Goal: Task Accomplishment & Management: Manage account settings

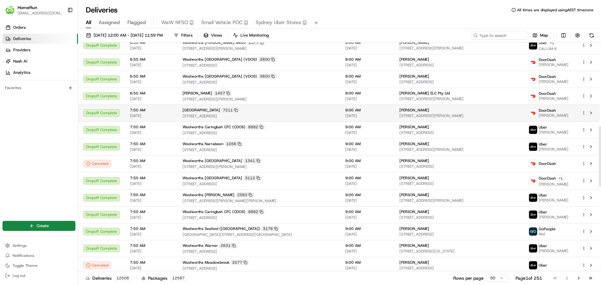
scroll to position [407, 0]
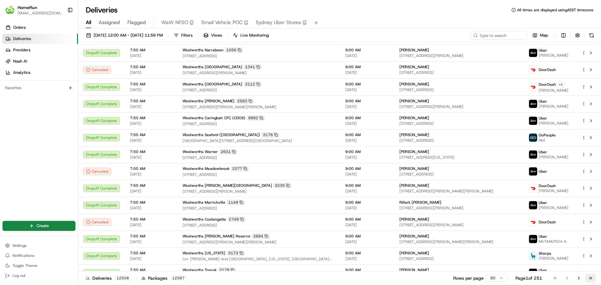
click at [594, 278] on button "Go to last page" at bounding box center [590, 278] width 11 height 9
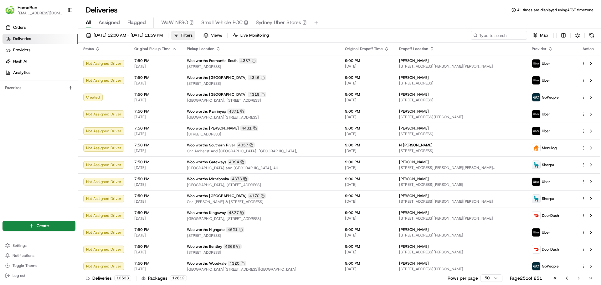
click at [192, 37] on span "Filters" at bounding box center [186, 36] width 11 height 6
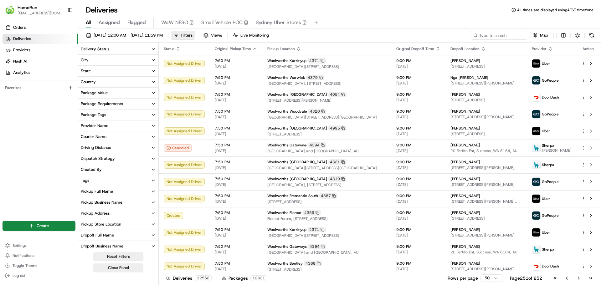
click at [153, 72] on icon "button" at bounding box center [153, 70] width 5 height 5
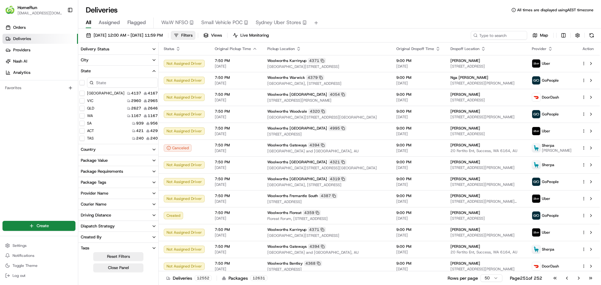
click at [83, 92] on button "[GEOGRAPHIC_DATA]" at bounding box center [81, 93] width 5 height 5
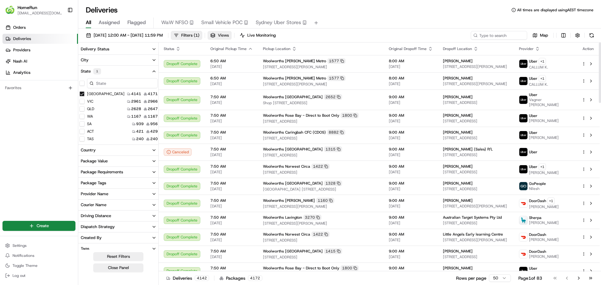
click at [231, 32] on button "Views" at bounding box center [219, 35] width 24 height 9
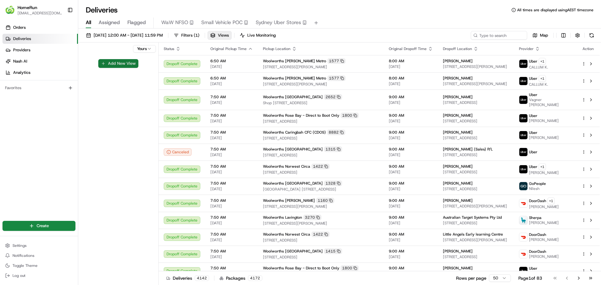
click at [121, 64] on button "Add New View" at bounding box center [118, 63] width 40 height 9
click at [120, 65] on input at bounding box center [107, 65] width 49 height 9
type input "[GEOGRAPHIC_DATA]"
click at [152, 48] on html "HomeRun [EMAIL_ADDRESS][DOMAIN_NAME] Toggle Sidebar Orders Deliveries Providers…" at bounding box center [300, 142] width 601 height 285
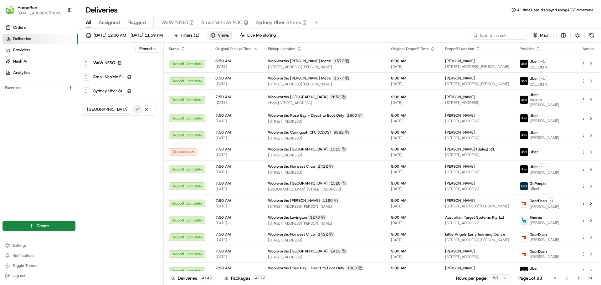
click at [137, 111] on button "submit" at bounding box center [138, 109] width 8 height 8
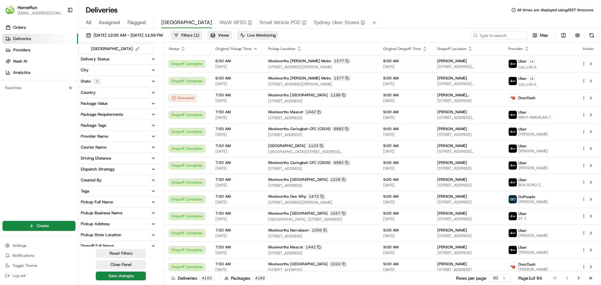
click at [276, 37] on span "Live Monitoring" at bounding box center [261, 36] width 28 height 6
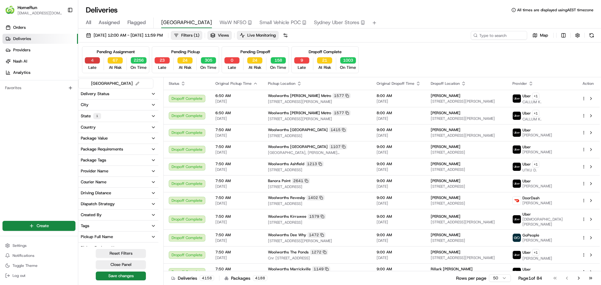
click at [96, 59] on button "4" at bounding box center [92, 60] width 15 height 6
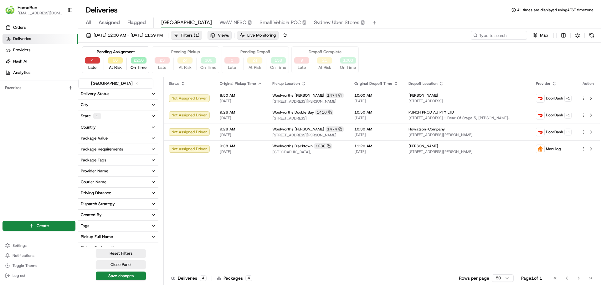
click at [96, 59] on button "4" at bounding box center [92, 60] width 15 height 6
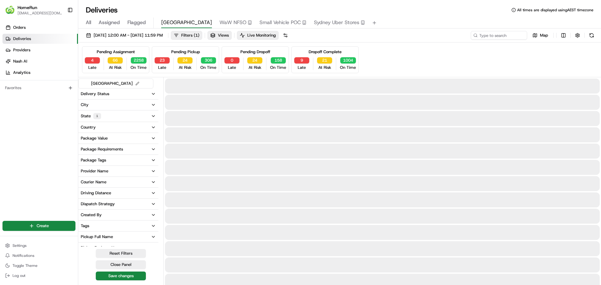
click at [186, 52] on div "Pending Pickup" at bounding box center [185, 52] width 29 height 6
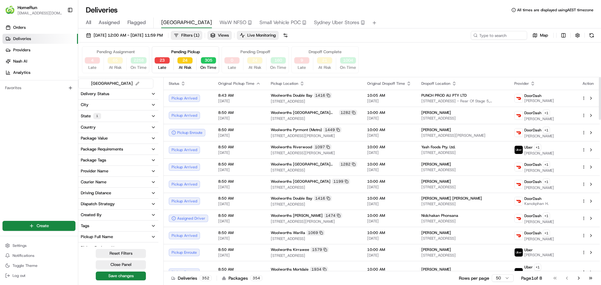
drag, startPoint x: 205, startPoint y: 80, endPoint x: 395, endPoint y: 63, distance: 190.3
click at [396, 64] on div "Pending Assignment 4 Late 65 At Risk 2258 On Time Pending Pickup 23 Late 24 At …" at bounding box center [339, 59] width 515 height 27
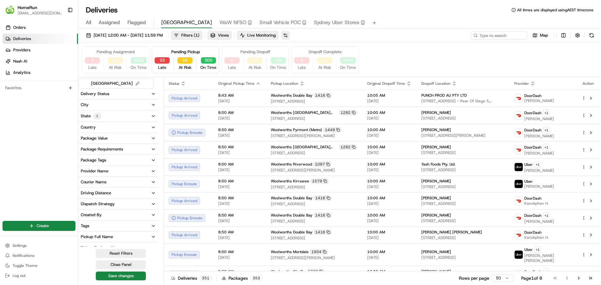
click at [290, 35] on button at bounding box center [285, 35] width 9 height 9
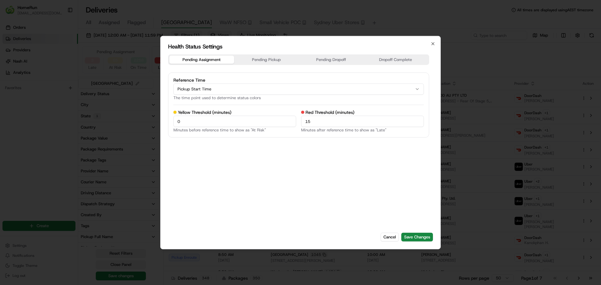
click at [269, 86] on button "Pickup Start Time" at bounding box center [298, 88] width 250 height 11
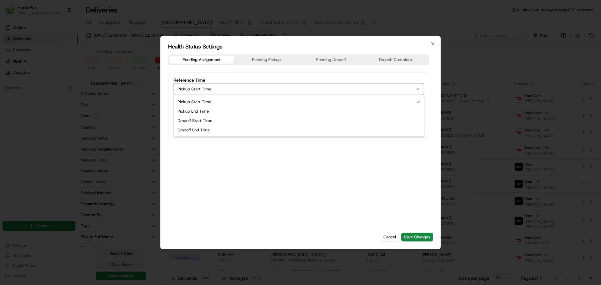
click at [267, 88] on button "Pickup Start Time" at bounding box center [298, 88] width 250 height 11
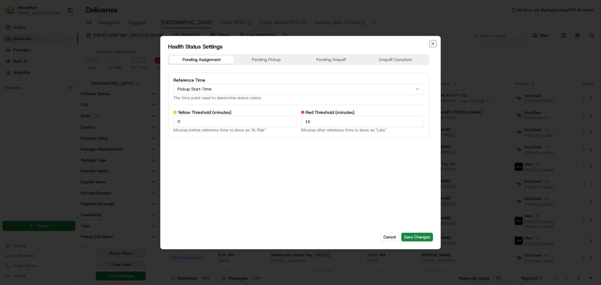
click at [431, 45] on icon "button" at bounding box center [432, 43] width 5 height 5
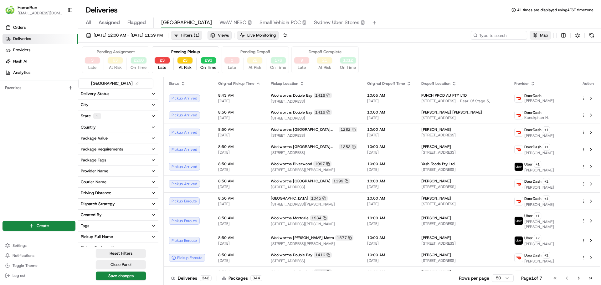
click at [541, 37] on span "Map" at bounding box center [544, 36] width 8 height 6
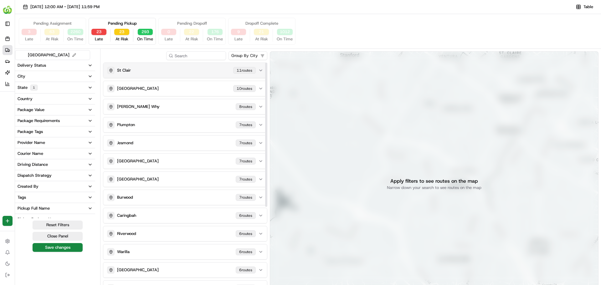
click at [260, 73] on button "St Clair [STREET_ADDRESS]" at bounding box center [185, 70] width 164 height 15
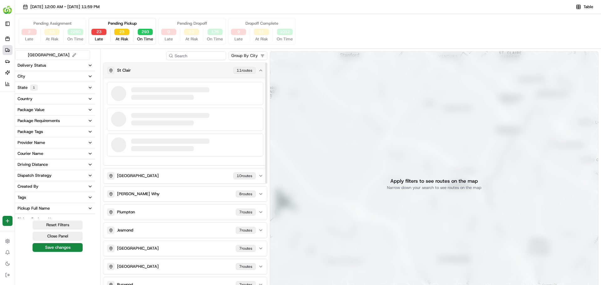
click at [127, 72] on p "St Clair" at bounding box center [124, 71] width 14 height 6
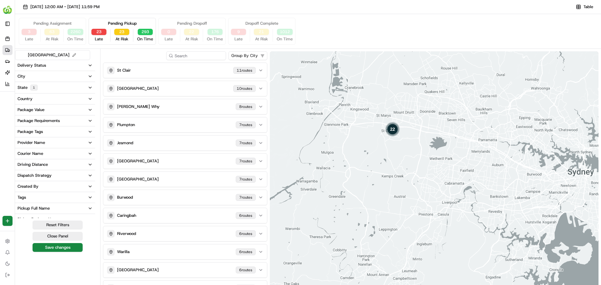
drag, startPoint x: 393, startPoint y: 89, endPoint x: 398, endPoint y: 112, distance: 23.4
click at [398, 115] on div "22" at bounding box center [434, 183] width 328 height 265
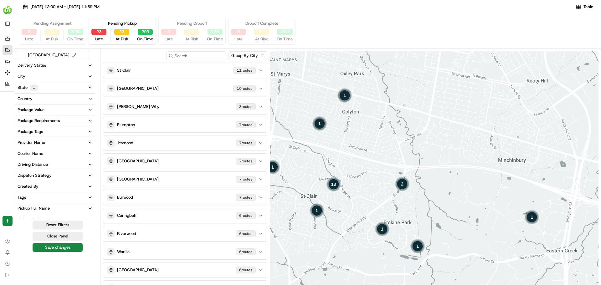
drag, startPoint x: 397, startPoint y: 128, endPoint x: 393, endPoint y: 58, distance: 69.6
click at [393, 58] on div "13 2 1 1 1 1 1 1 1" at bounding box center [434, 183] width 328 height 265
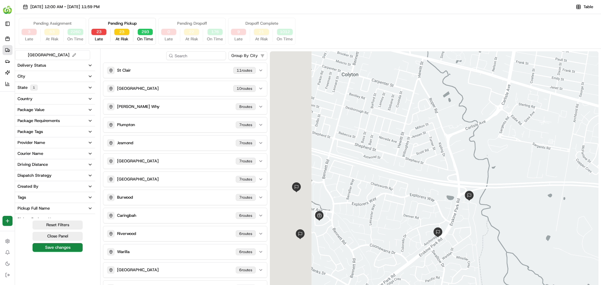
drag, startPoint x: 391, startPoint y: 131, endPoint x: 437, endPoint y: 106, distance: 51.8
click at [437, 106] on div at bounding box center [434, 183] width 328 height 265
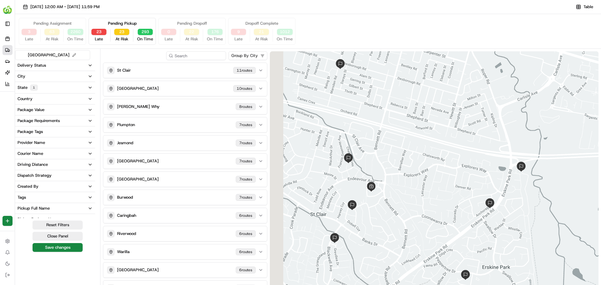
drag, startPoint x: 344, startPoint y: 138, endPoint x: 394, endPoint y: 86, distance: 71.9
click at [393, 87] on div at bounding box center [434, 183] width 328 height 265
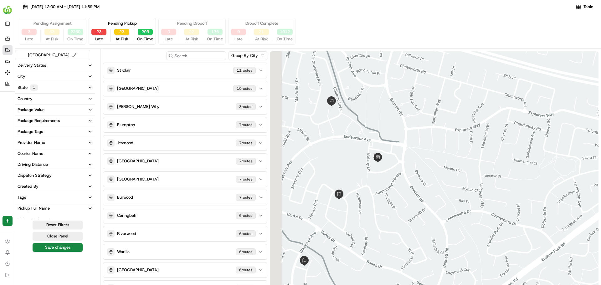
drag, startPoint x: 380, startPoint y: 145, endPoint x: 403, endPoint y: 104, distance: 46.2
click at [403, 104] on div at bounding box center [434, 183] width 328 height 265
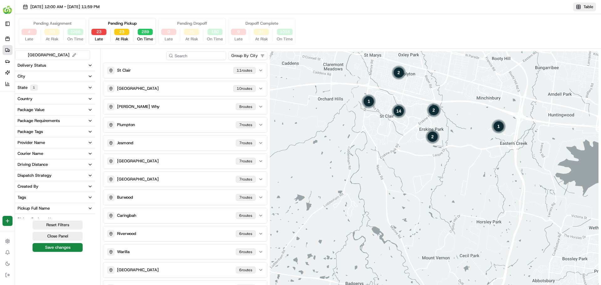
click at [585, 10] on button "Table" at bounding box center [584, 7] width 23 height 9
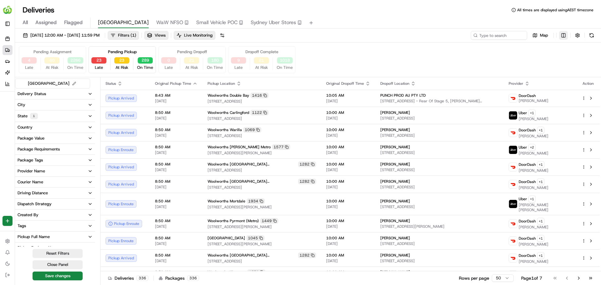
click at [566, 34] on html "HomeRun [EMAIL_ADDRESS][DOMAIN_NAME] Toggle Sidebar Orders Deliveries Providers…" at bounding box center [300, 142] width 601 height 285
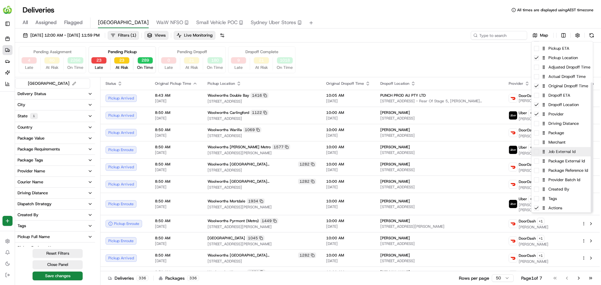
scroll to position [54, 0]
click at [538, 151] on span at bounding box center [536, 151] width 5 height 5
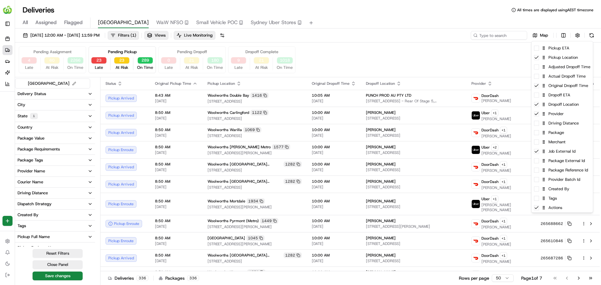
click at [560, 34] on html "HomeRun [EMAIL_ADDRESS][DOMAIN_NAME] Toggle Sidebar Orders Deliveries Providers…" at bounding box center [300, 142] width 601 height 285
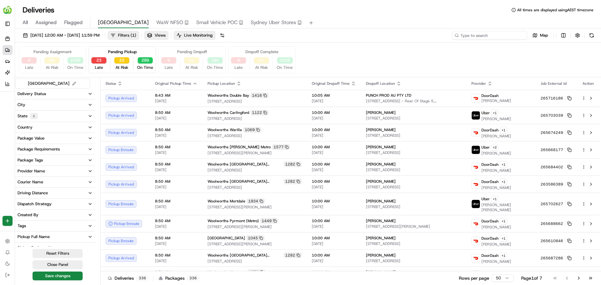
click at [511, 32] on input at bounding box center [489, 35] width 75 height 9
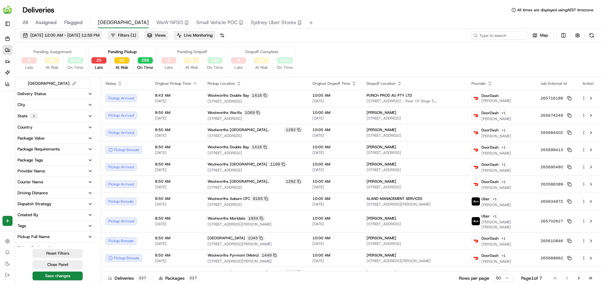
drag, startPoint x: 79, startPoint y: 23, endPoint x: 79, endPoint y: 31, distance: 7.8
click at [79, 31] on div "Deliveries All times are displayed using AEST timezone All Assigned Flagged nsw…" at bounding box center [307, 142] width 585 height 285
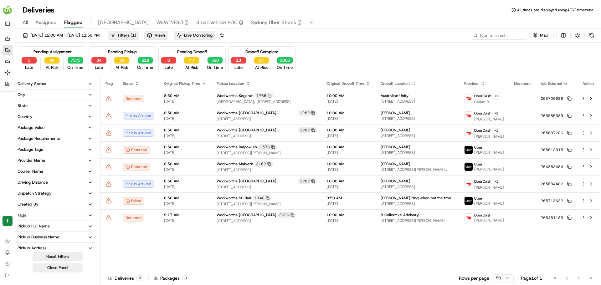
click at [139, 38] on button "Filters ( 1 )" at bounding box center [123, 35] width 31 height 9
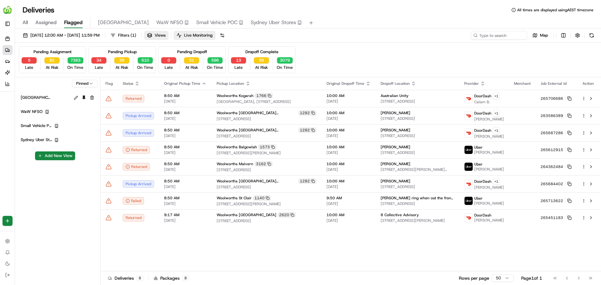
click at [85, 84] on html "HomeRun [EMAIL_ADDRESS][DOMAIN_NAME] Toggle Sidebar Orders Deliveries Providers…" at bounding box center [300, 142] width 601 height 285
click at [85, 153] on html "HomeRun [EMAIL_ADDRESS][DOMAIN_NAME] Toggle Sidebar Orders Deliveries Providers…" at bounding box center [300, 142] width 601 height 285
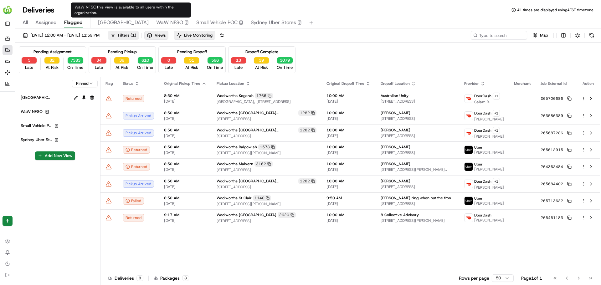
click at [136, 34] on span "Filters ( 1 )" at bounding box center [127, 36] width 18 height 6
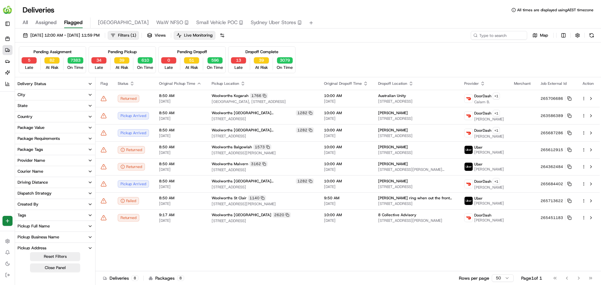
click at [66, 107] on button "State" at bounding box center [55, 105] width 80 height 11
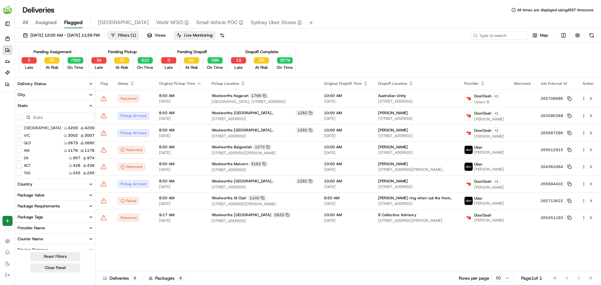
click at [60, 270] on button "Close Panel" at bounding box center [55, 267] width 50 height 9
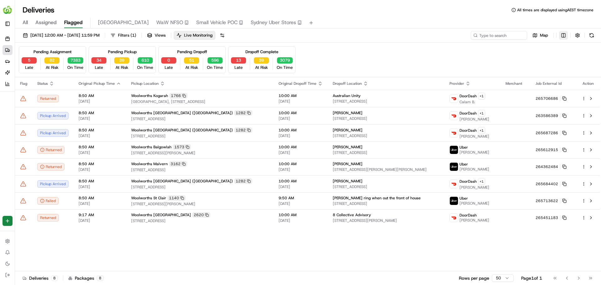
click at [567, 39] on html "HomeRun [EMAIL_ADDRESS][DOMAIN_NAME] Toggle Sidebar Orders Deliveries Providers…" at bounding box center [300, 142] width 601 height 285
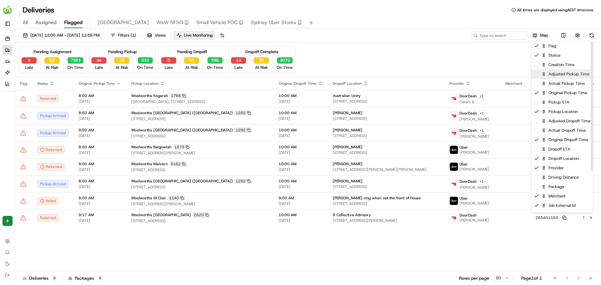
click at [540, 78] on div "Adjusted Pickup Time" at bounding box center [561, 73] width 61 height 9
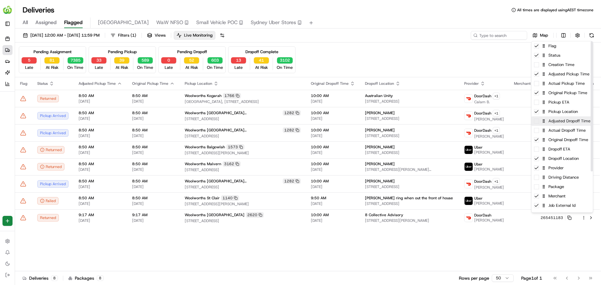
click at [538, 122] on span at bounding box center [536, 121] width 5 height 5
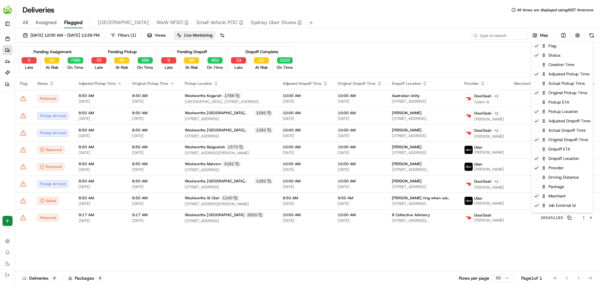
click at [563, 35] on html "HomeRun [EMAIL_ADDRESS][DOMAIN_NAME] Toggle Sidebar Orders Deliveries Providers…" at bounding box center [300, 142] width 601 height 285
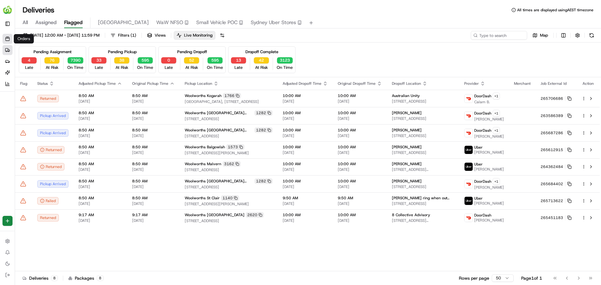
click at [6, 39] on icon at bounding box center [7, 38] width 5 height 5
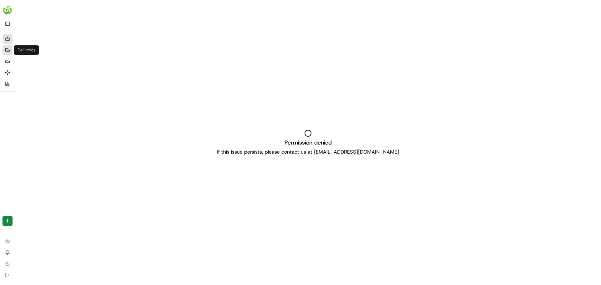
click at [3, 52] on link "Deliveries" at bounding box center [8, 50] width 10 height 10
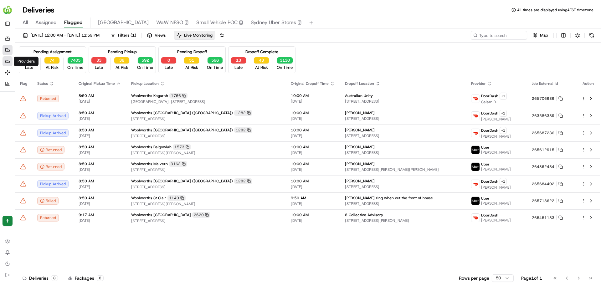
click at [8, 62] on icon at bounding box center [7, 61] width 5 height 5
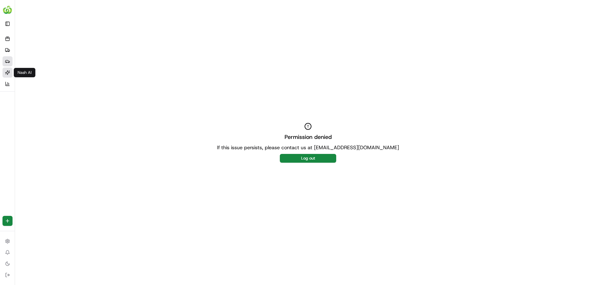
click at [5, 75] on link "Nash AI" at bounding box center [8, 73] width 10 height 10
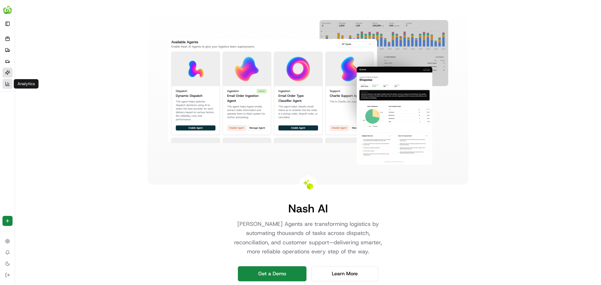
click at [6, 84] on icon at bounding box center [7, 83] width 5 height 5
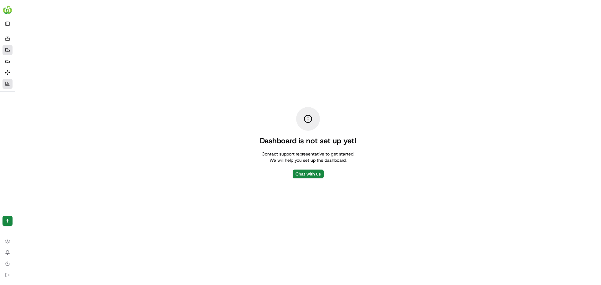
click at [7, 50] on icon at bounding box center [7, 50] width 5 height 5
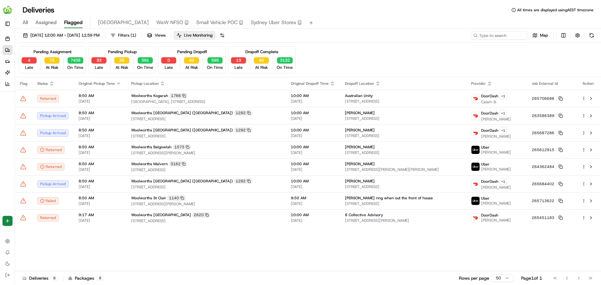
click at [26, 21] on span "All" at bounding box center [25, 23] width 5 height 8
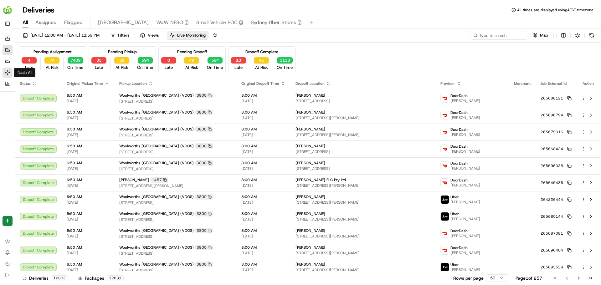
click at [9, 74] on icon at bounding box center [7, 72] width 5 height 5
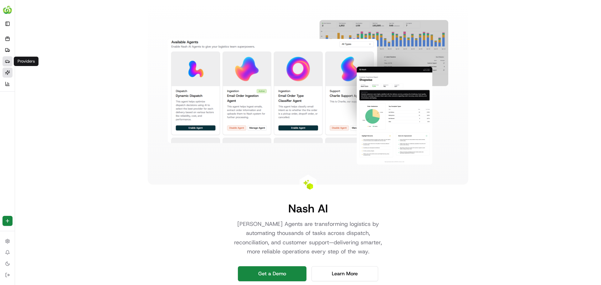
click at [4, 60] on link "Providers" at bounding box center [8, 61] width 10 height 10
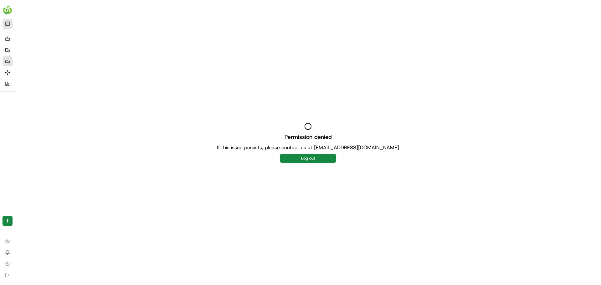
click at [10, 23] on button "Toggle Sidebar" at bounding box center [8, 24] width 10 height 10
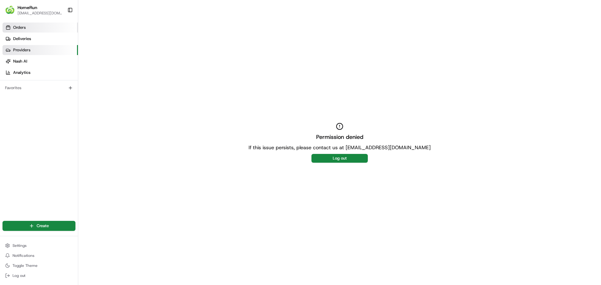
click at [23, 29] on span "Orders" at bounding box center [19, 28] width 13 height 6
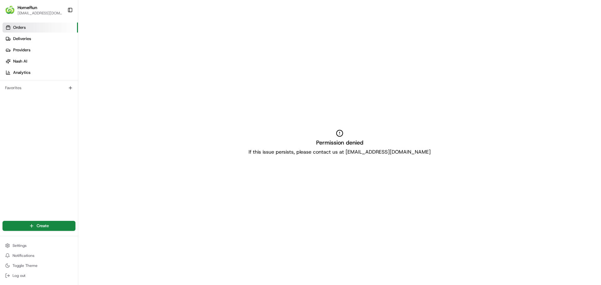
click at [29, 28] on link "Orders" at bounding box center [40, 28] width 75 height 10
click at [17, 45] on link "Providers" at bounding box center [40, 50] width 75 height 10
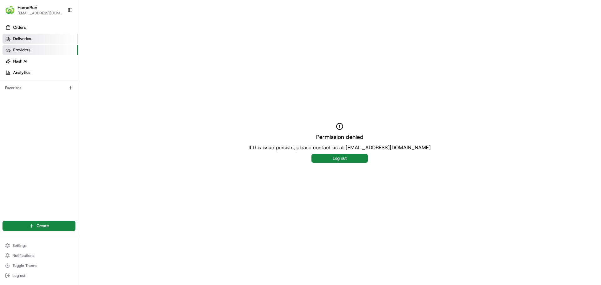
click at [22, 40] on span "Deliveries" at bounding box center [22, 39] width 18 height 6
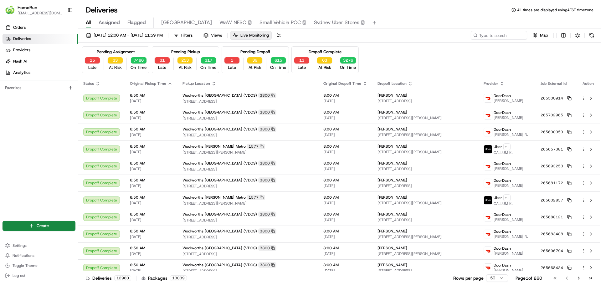
drag, startPoint x: 425, startPoint y: 13, endPoint x: 350, endPoint y: 3, distance: 76.0
click at [425, 13] on div "Deliveries All times are displayed using AEST timezone" at bounding box center [339, 10] width 522 height 10
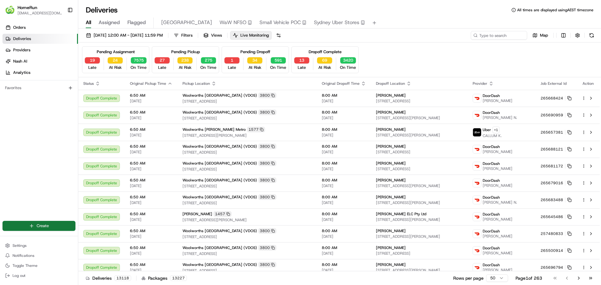
click at [41, 227] on html "HomeRun [EMAIL_ADDRESS][DOMAIN_NAME] Toggle Sidebar Orders Deliveries Providers…" at bounding box center [300, 142] width 601 height 285
